Goal: Task Accomplishment & Management: Complete application form

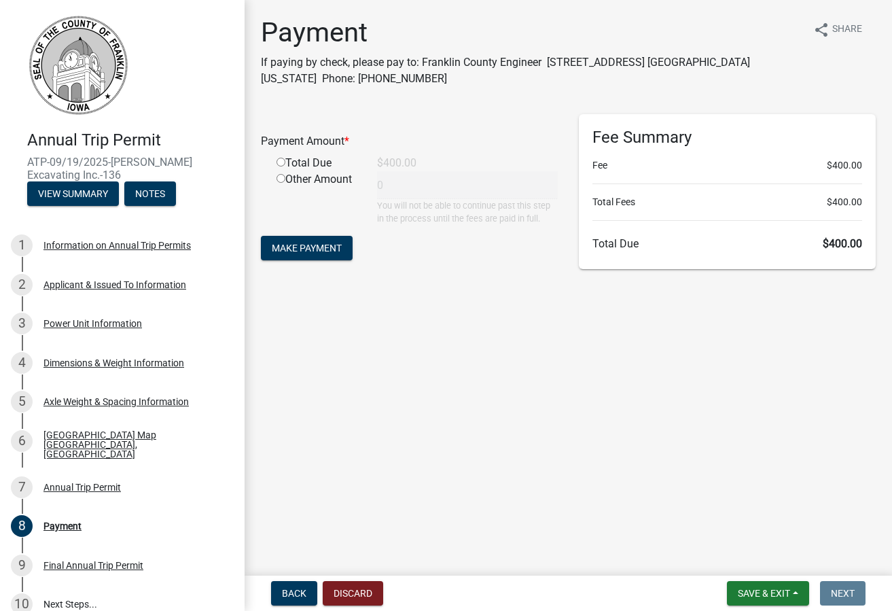
click at [280, 162] on input "radio" at bounding box center [280, 162] width 9 height 9
radio input "true"
type input "400"
click at [300, 249] on span "Make Payment" at bounding box center [307, 247] width 70 height 11
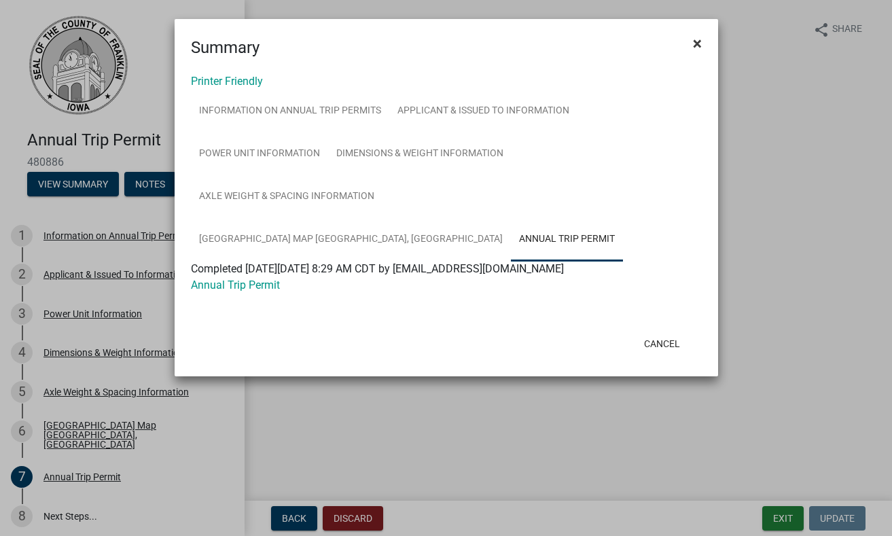
click at [698, 44] on span "×" at bounding box center [697, 43] width 9 height 19
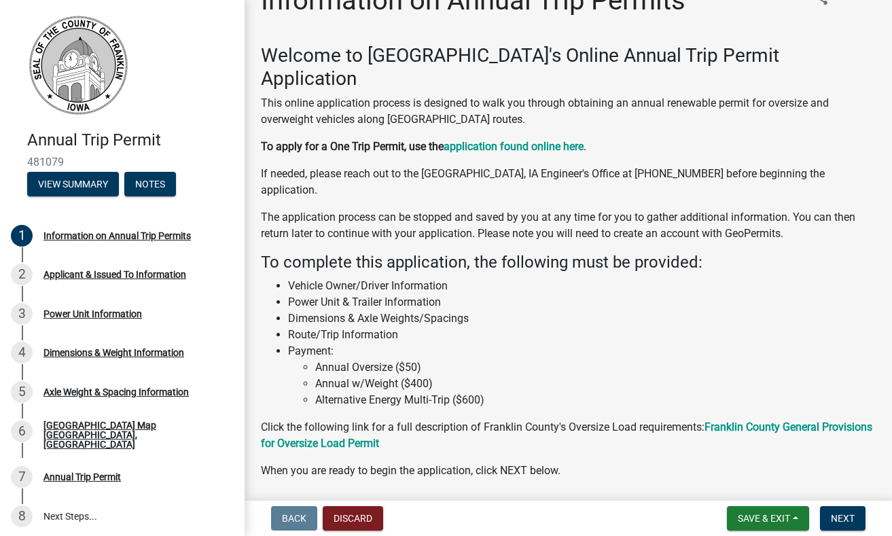
scroll to position [43, 0]
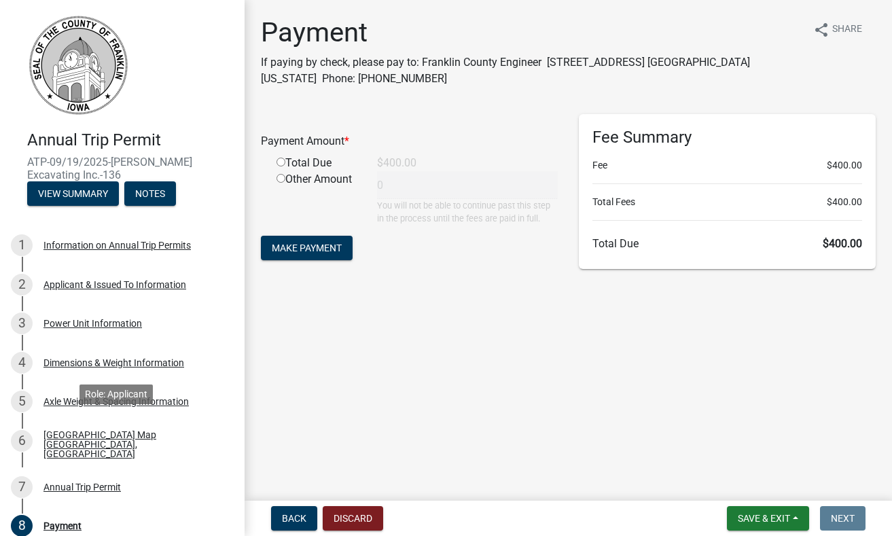
scroll to position [207, 0]
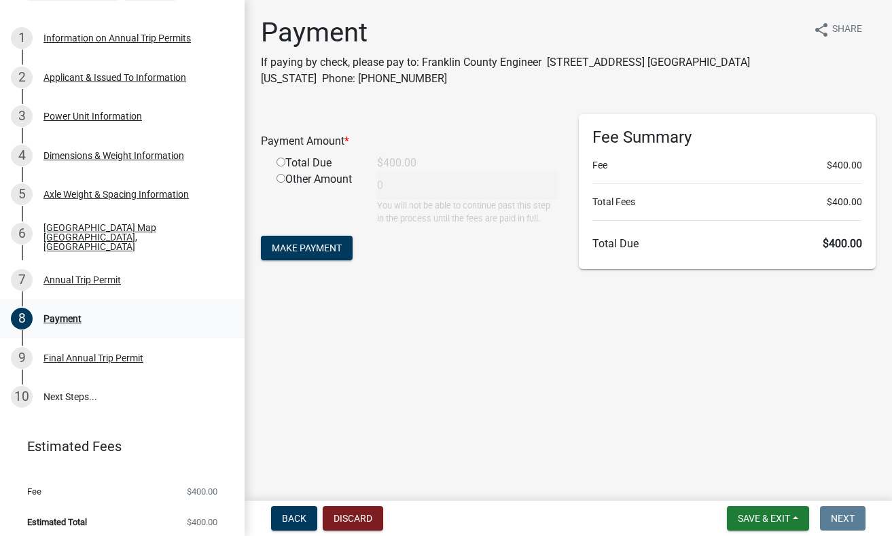
click at [72, 314] on div "Payment" at bounding box center [62, 319] width 38 height 10
click at [281, 164] on input "radio" at bounding box center [280, 162] width 9 height 9
radio input "true"
type input "400"
click at [323, 251] on span "Make Payment" at bounding box center [307, 247] width 70 height 11
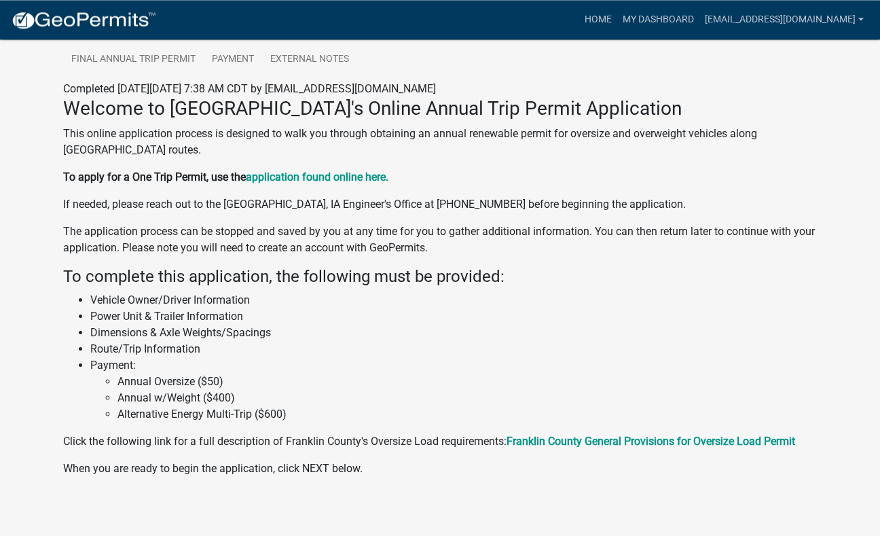
scroll to position [384, 0]
